Goal: Task Accomplishment & Management: Complete application form

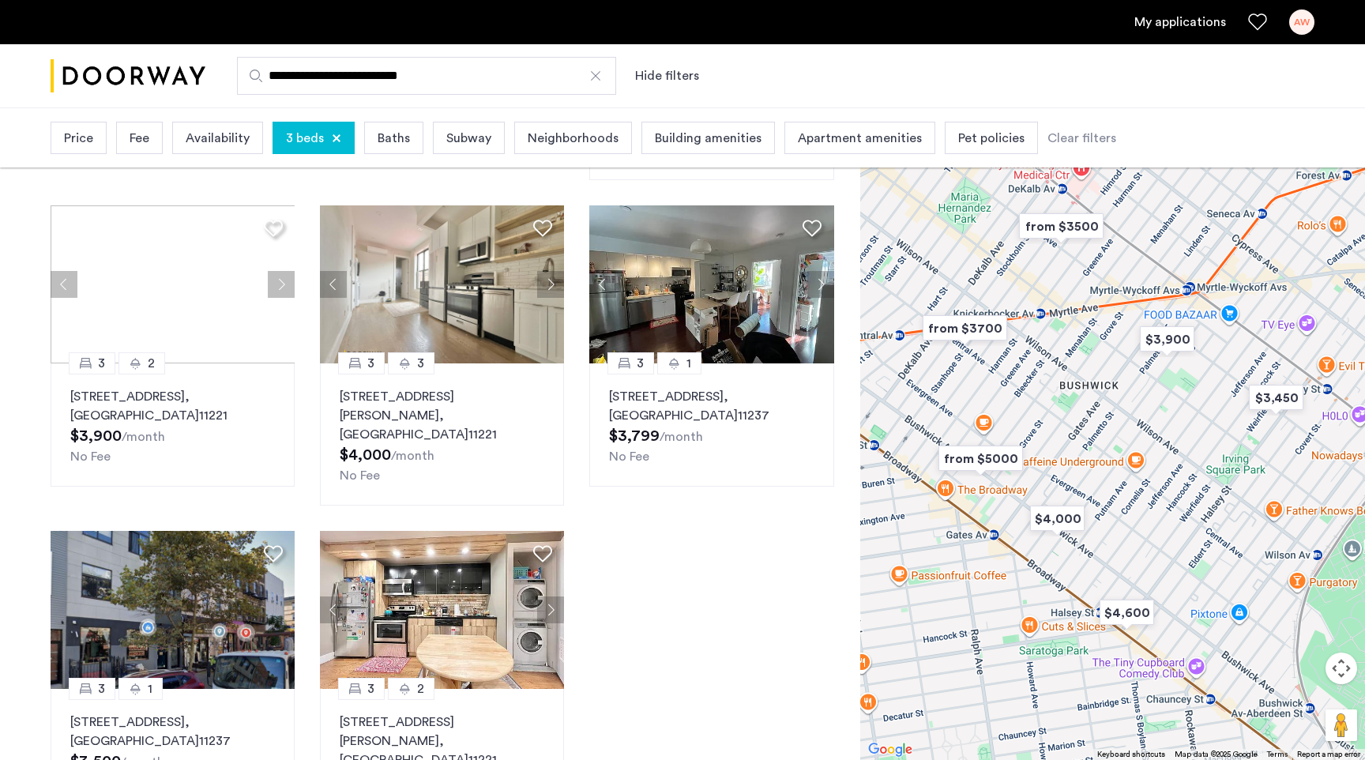
click at [1176, 23] on link "My applications" at bounding box center [1180, 22] width 92 height 19
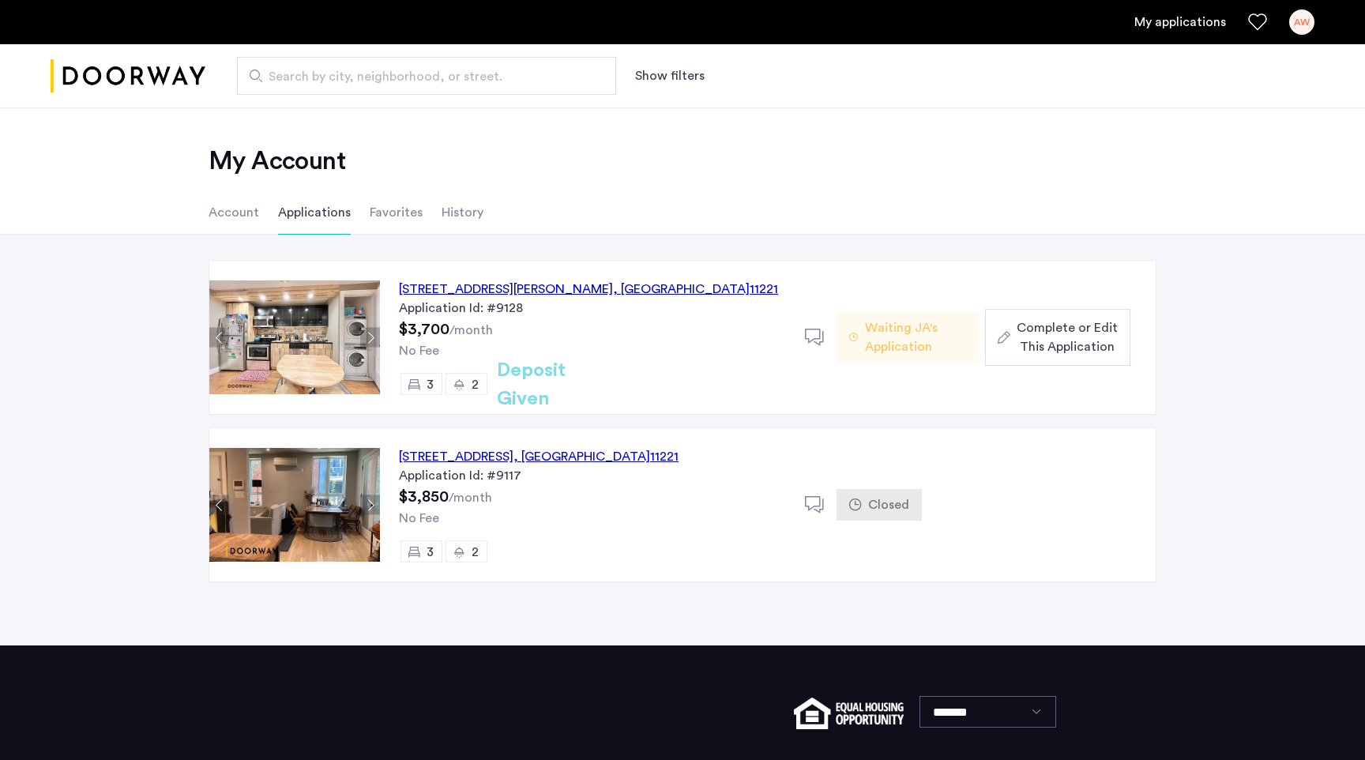
click at [586, 290] on div "[STREET_ADDRESS][PERSON_NAME]" at bounding box center [588, 289] width 379 height 19
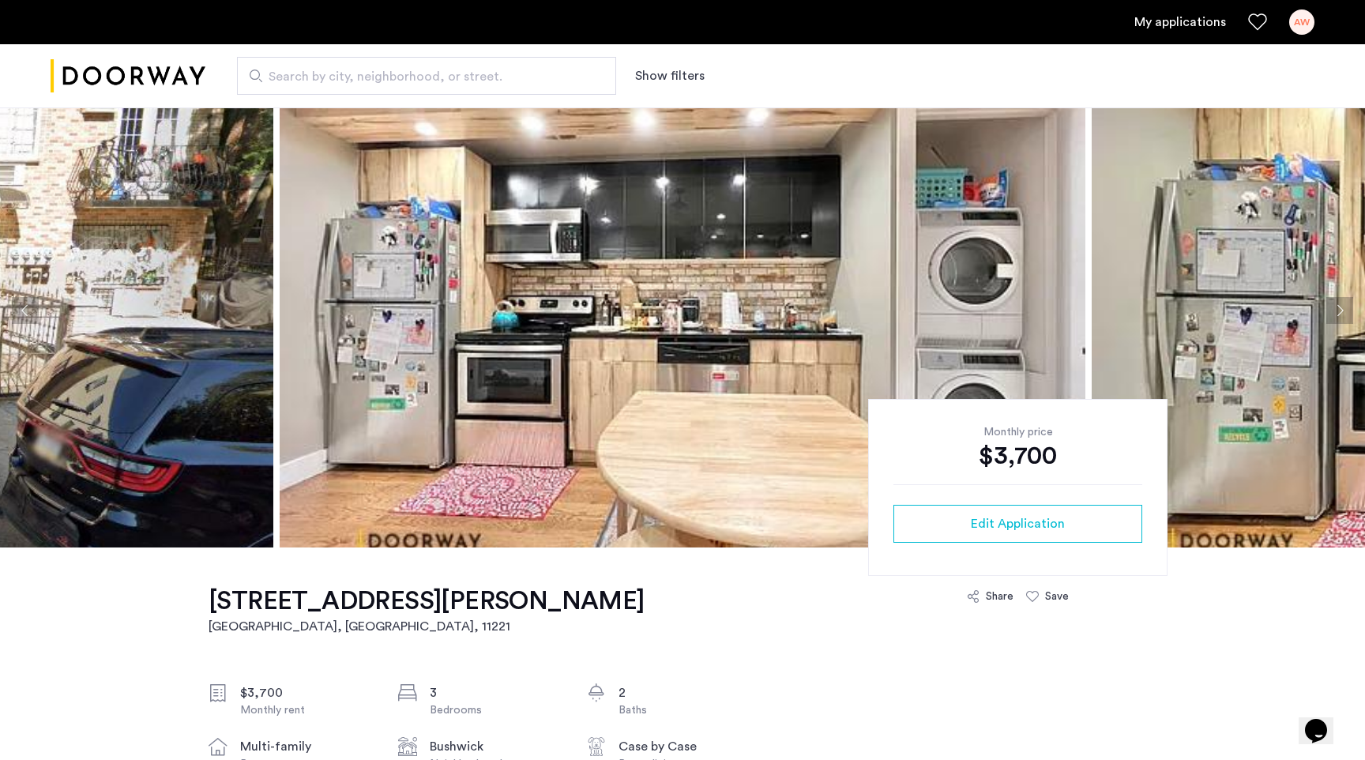
scroll to position [33, 0]
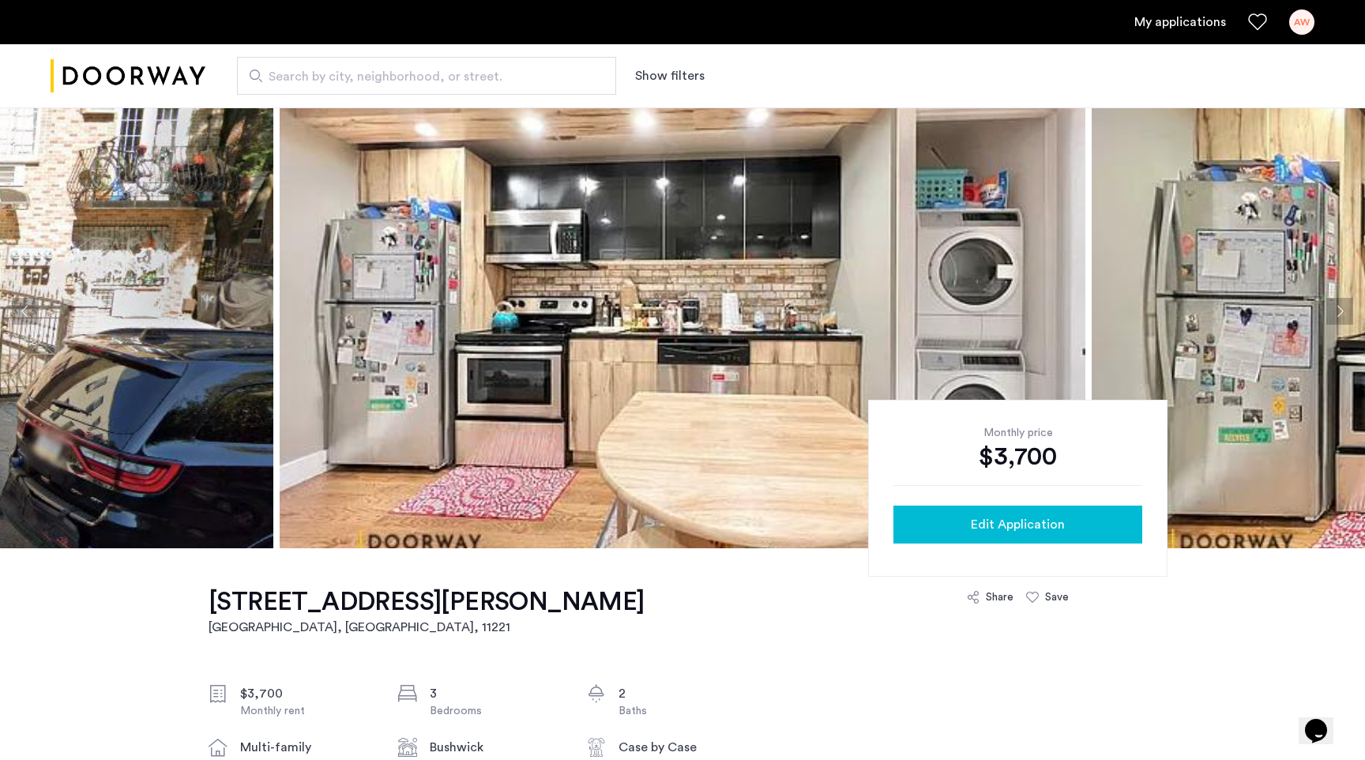
click at [971, 519] on div "Edit Application" at bounding box center [1018, 524] width 224 height 19
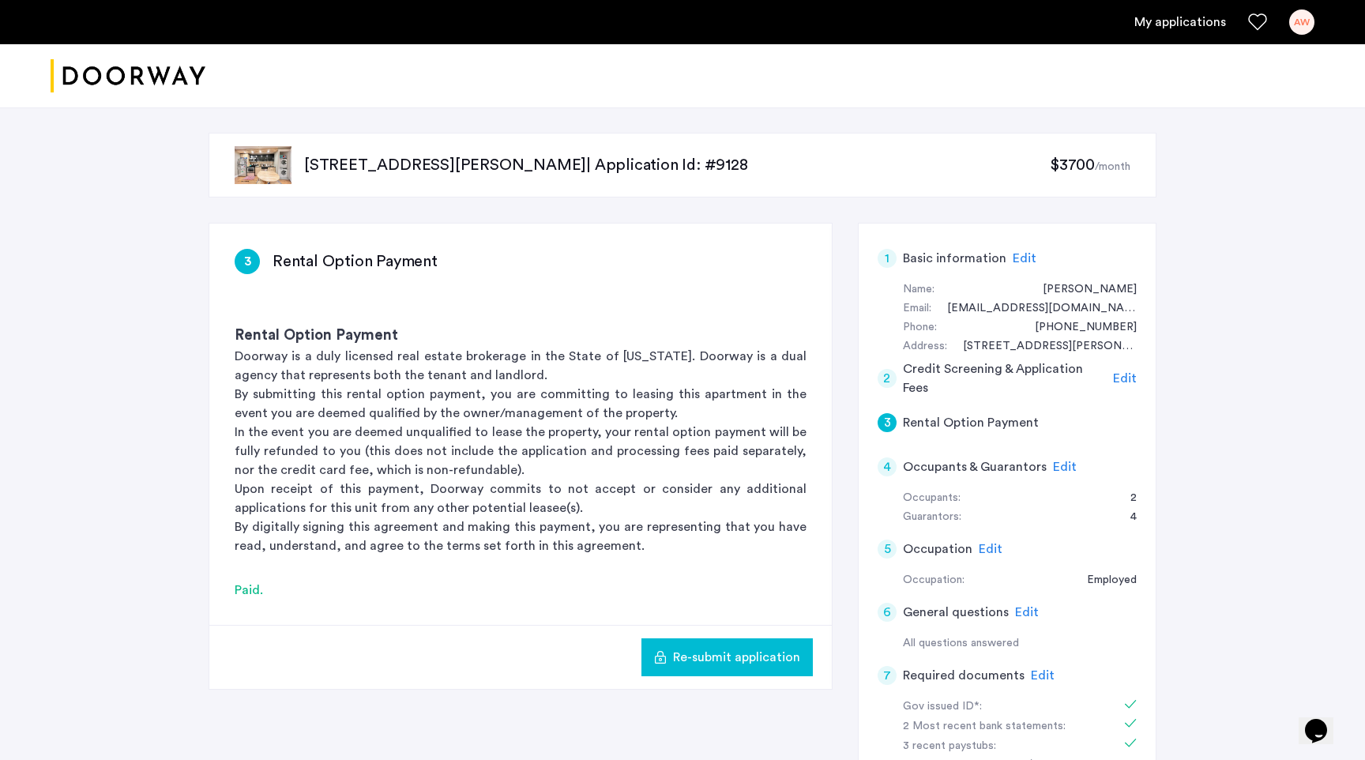
click at [955, 519] on div "Guarantors:" at bounding box center [932, 517] width 58 height 19
click at [1134, 515] on div "4" at bounding box center [1125, 517] width 22 height 19
click at [1073, 471] on div "4 Occupants & Guarantors Edit" at bounding box center [1007, 467] width 259 height 44
click at [1064, 467] on span "Edit" at bounding box center [1065, 466] width 24 height 13
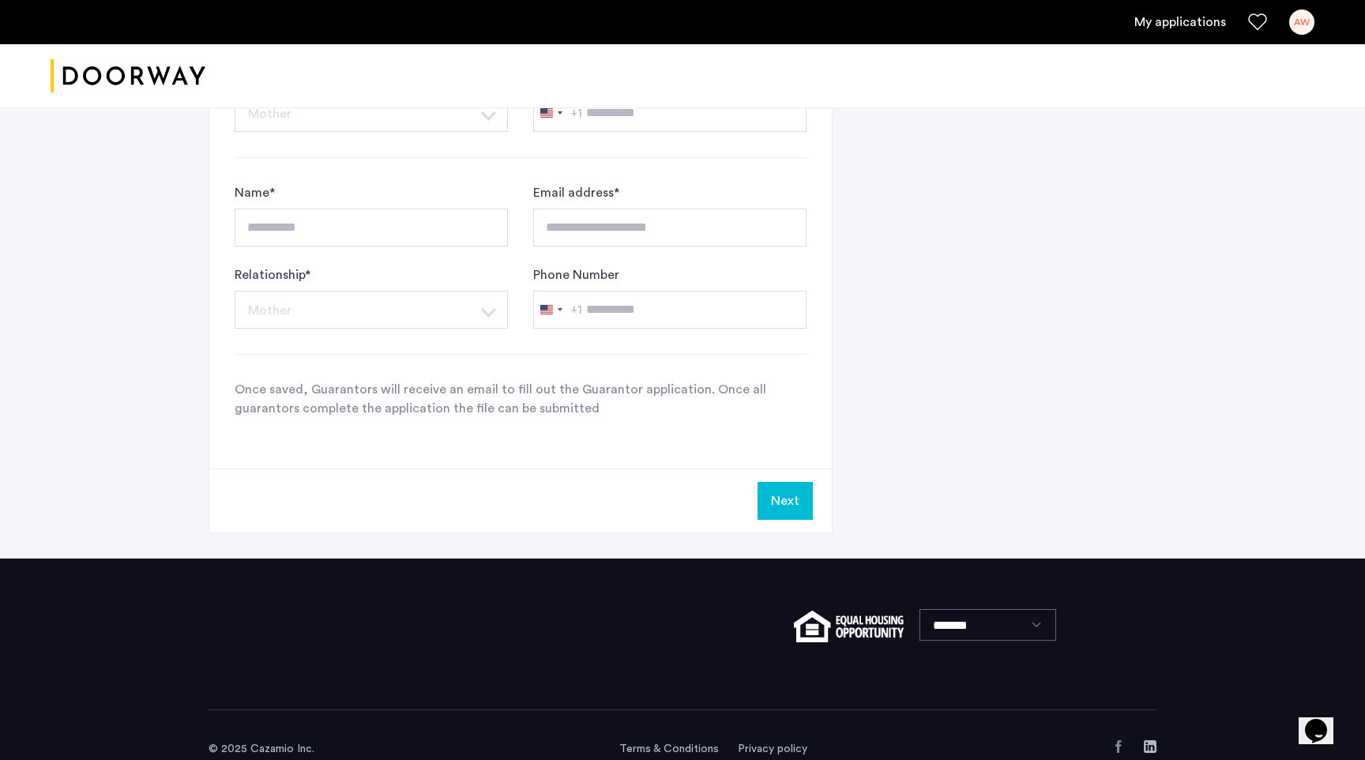
scroll to position [1300, 0]
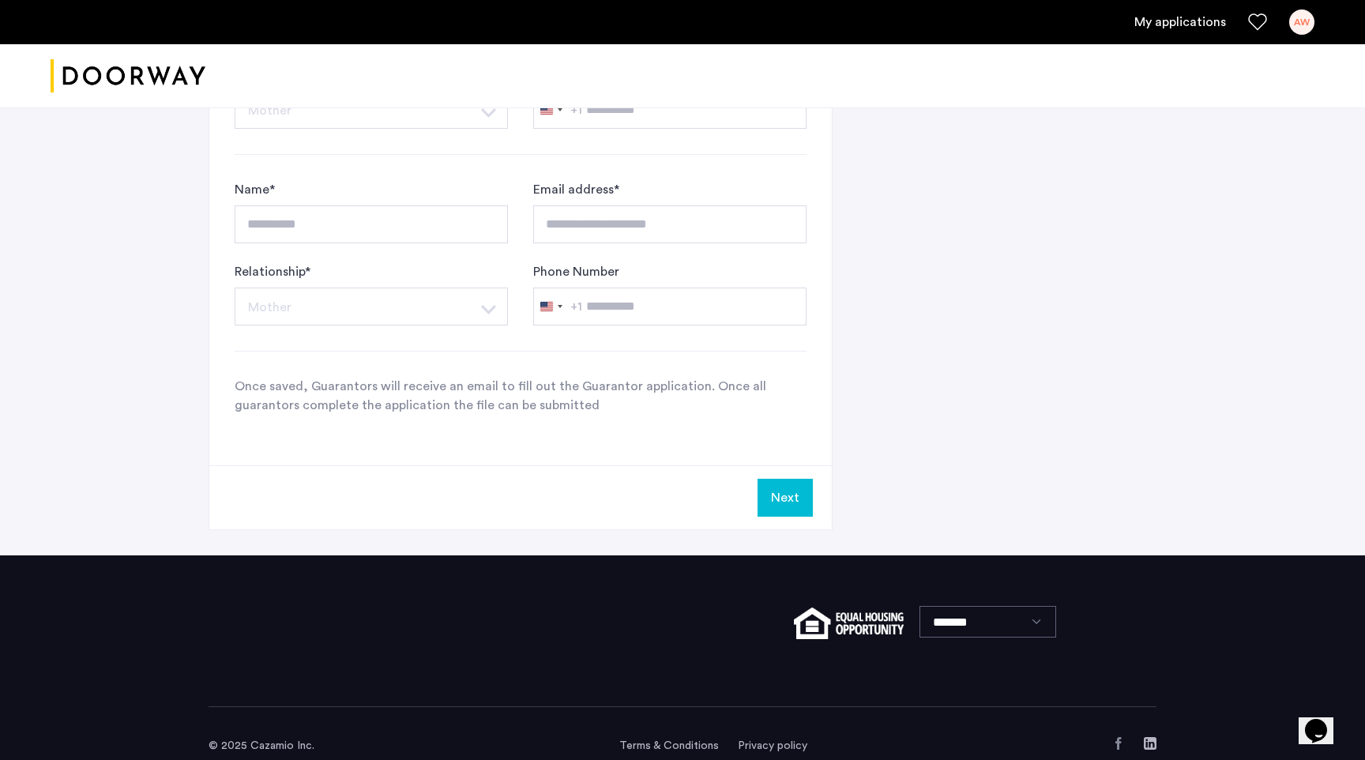
click at [793, 500] on button "Next" at bounding box center [784, 498] width 55 height 38
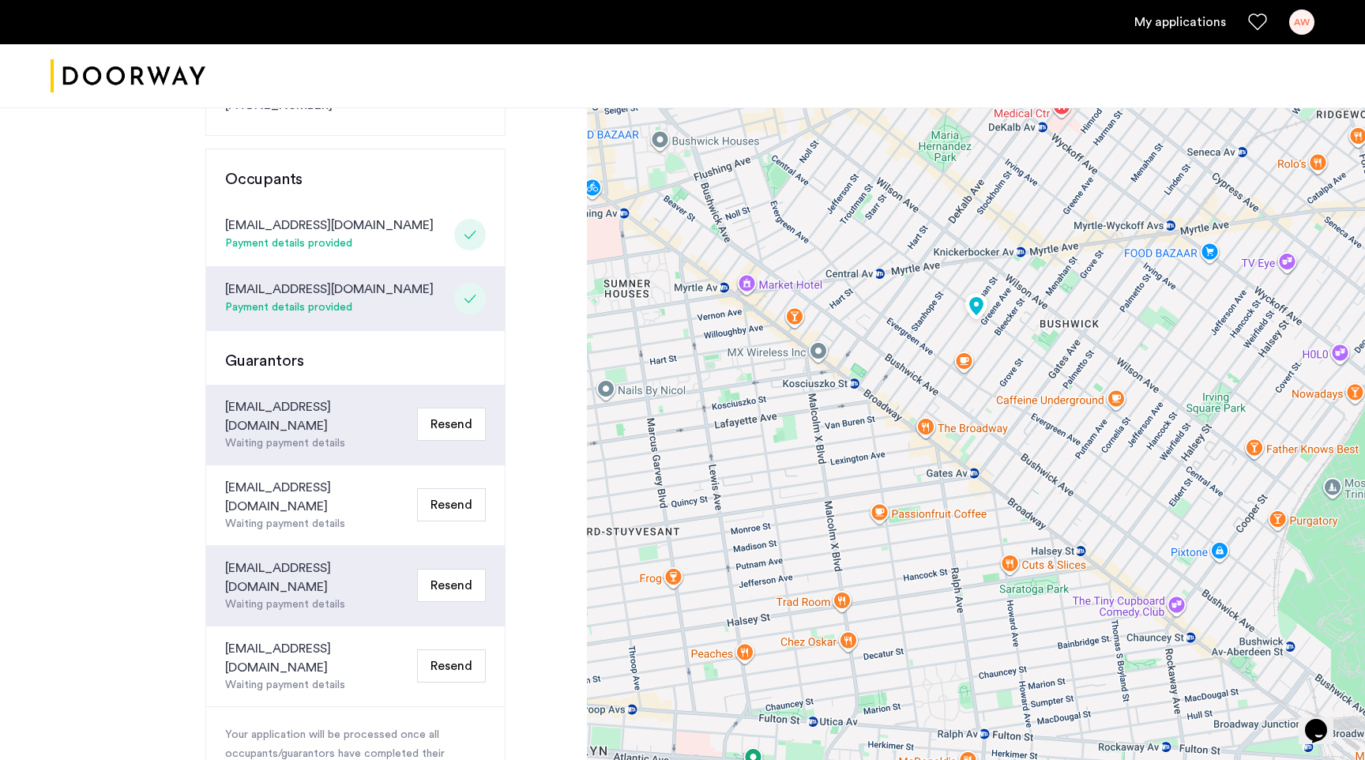
scroll to position [365, 0]
